Goal: Transaction & Acquisition: Purchase product/service

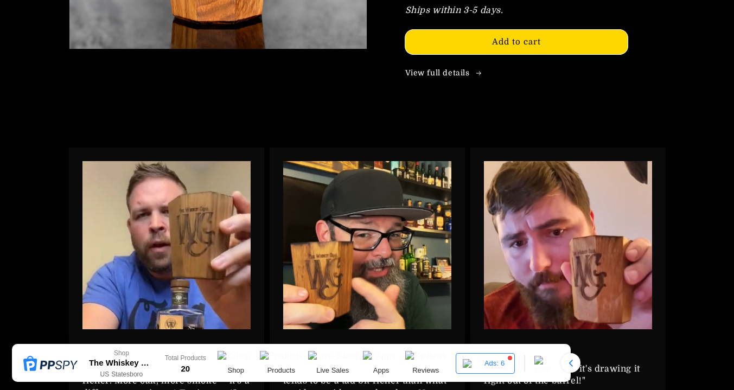
scroll to position [1438, 0]
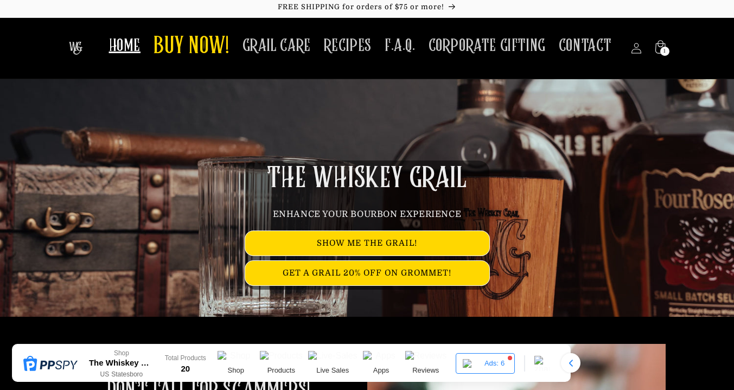
scroll to position [0, 0]
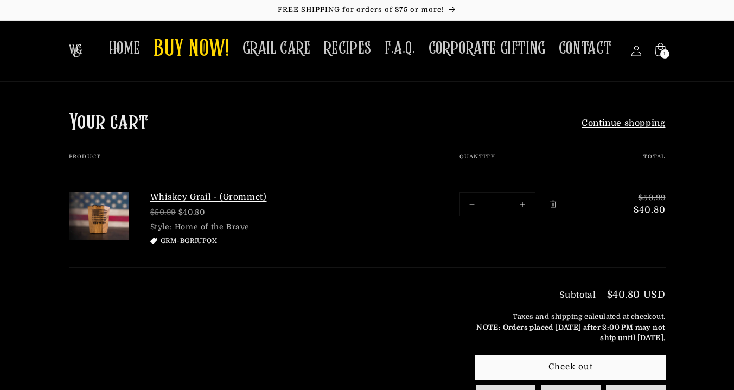
click at [184, 198] on link "Whiskey Grail - (Grommet)" at bounding box center [231, 197] width 163 height 11
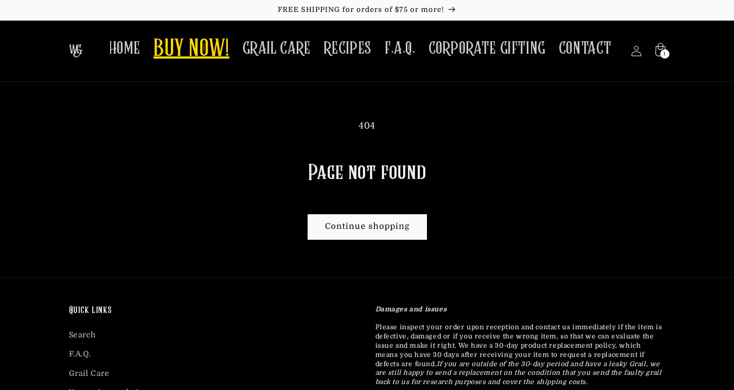
click at [210, 60] on span "BUY NOW!" at bounding box center [192, 50] width 76 height 30
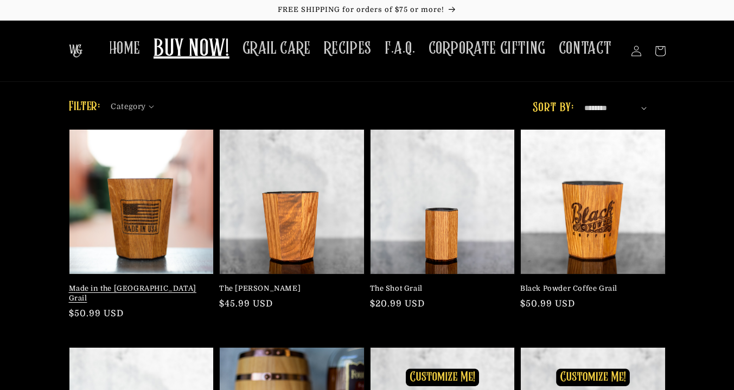
scroll to position [126, 0]
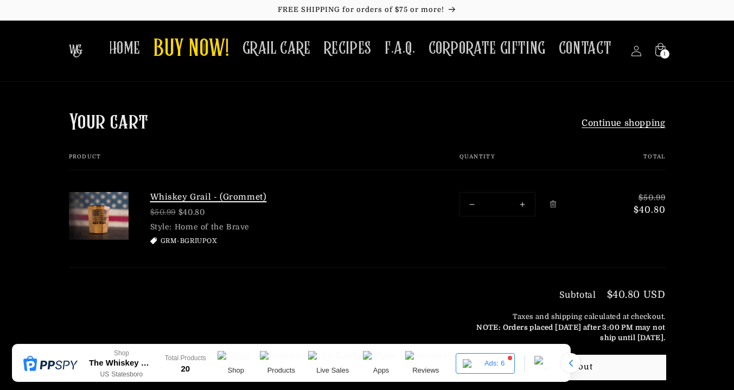
click at [182, 200] on link "Whiskey Grail - (Grommet)" at bounding box center [231, 197] width 163 height 11
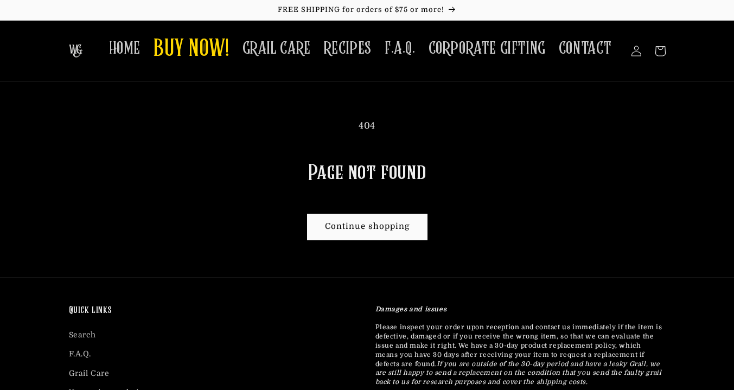
click at [344, 229] on link "Continue shopping" at bounding box center [367, 227] width 118 height 24
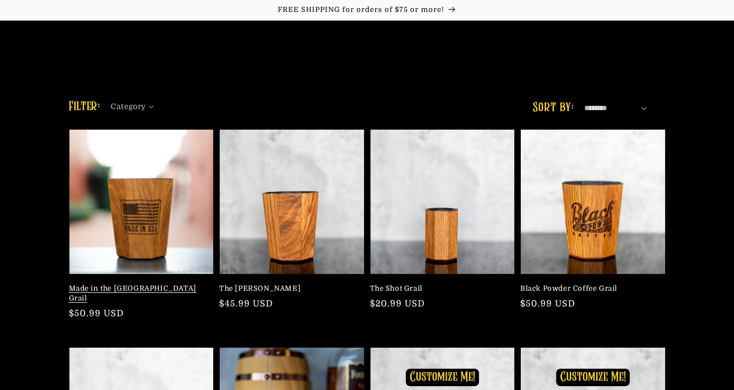
scroll to position [253, 0]
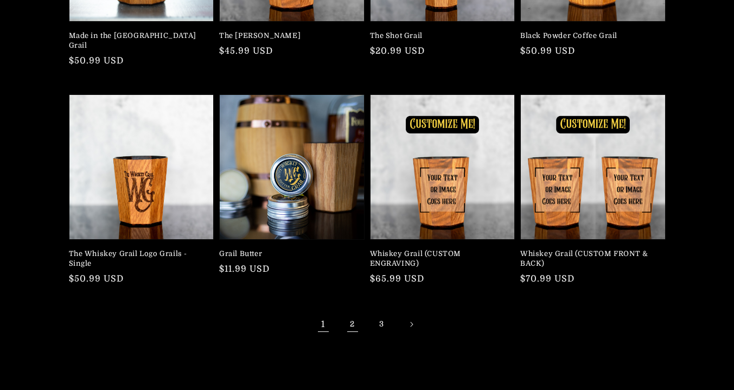
click at [352, 314] on link "2" at bounding box center [353, 324] width 24 height 24
